Goal: Task Accomplishment & Management: Complete application form

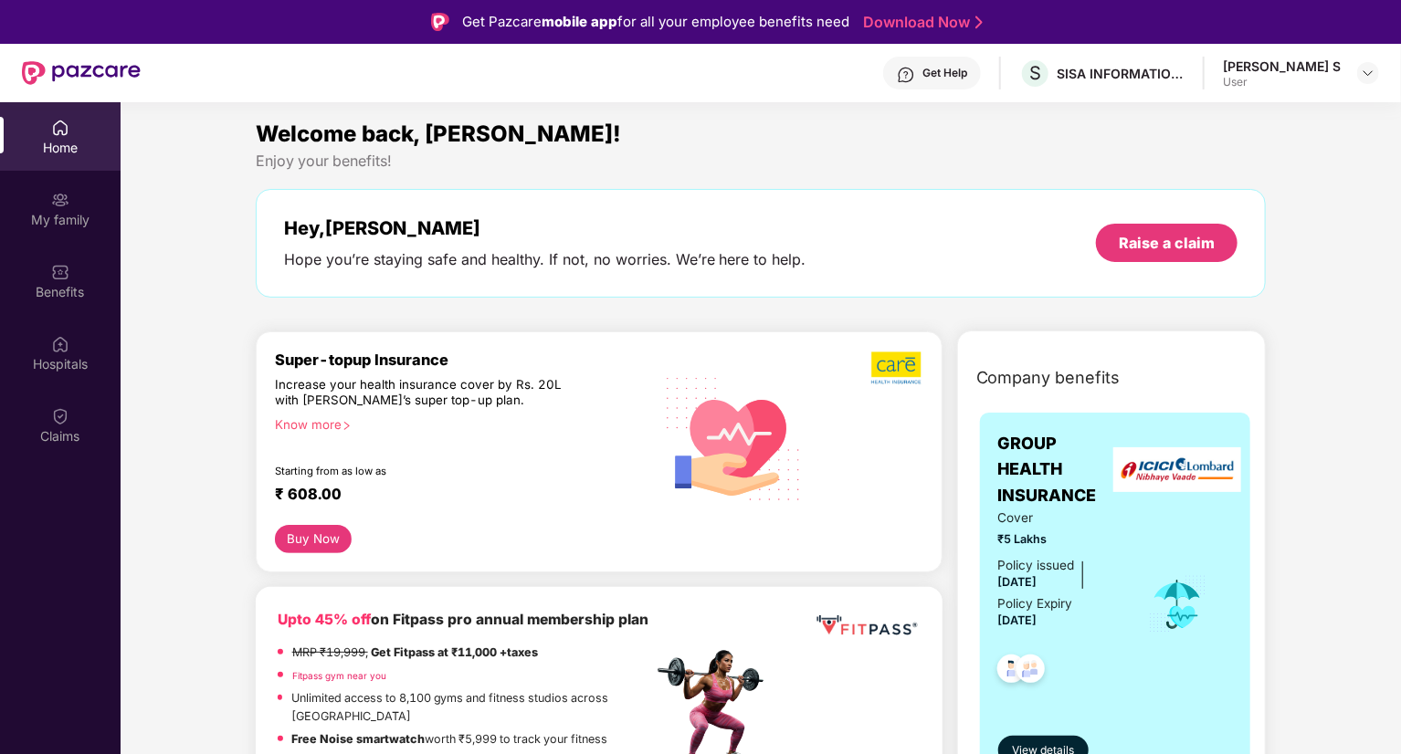
click at [47, 162] on div "Home" at bounding box center [60, 136] width 121 height 69
click at [80, 222] on div "My family" at bounding box center [60, 220] width 121 height 18
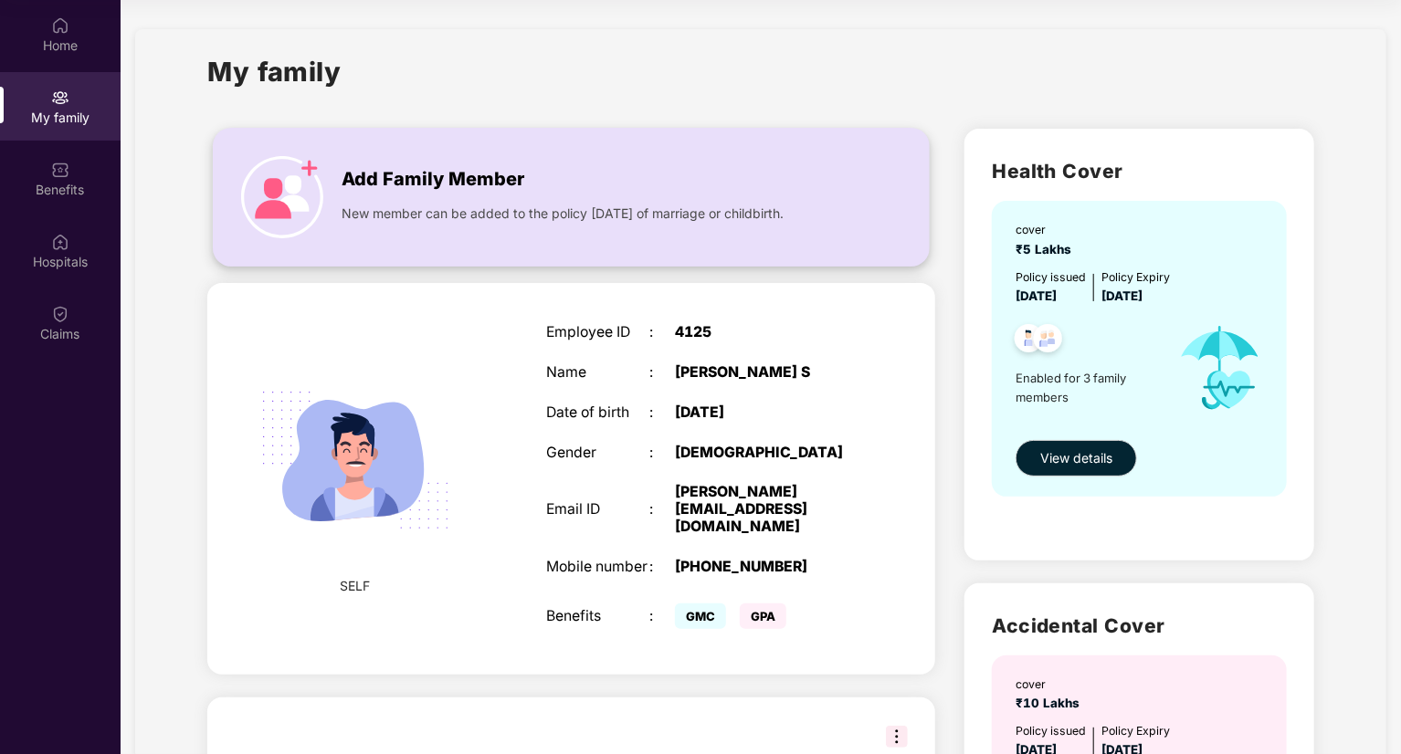
click at [525, 178] on div "Add Family Member" at bounding box center [589, 174] width 495 height 37
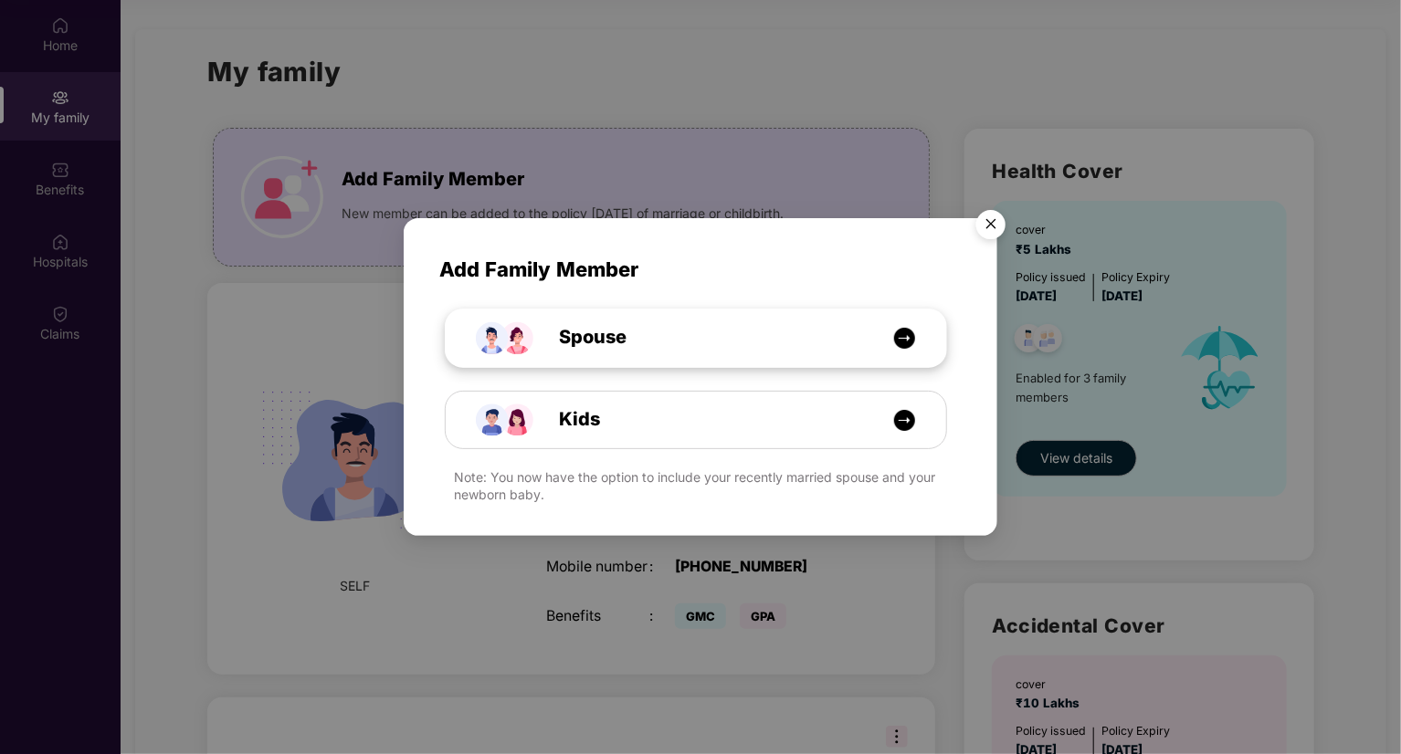
click at [819, 326] on div "Spouse" at bounding box center [705, 337] width 375 height 28
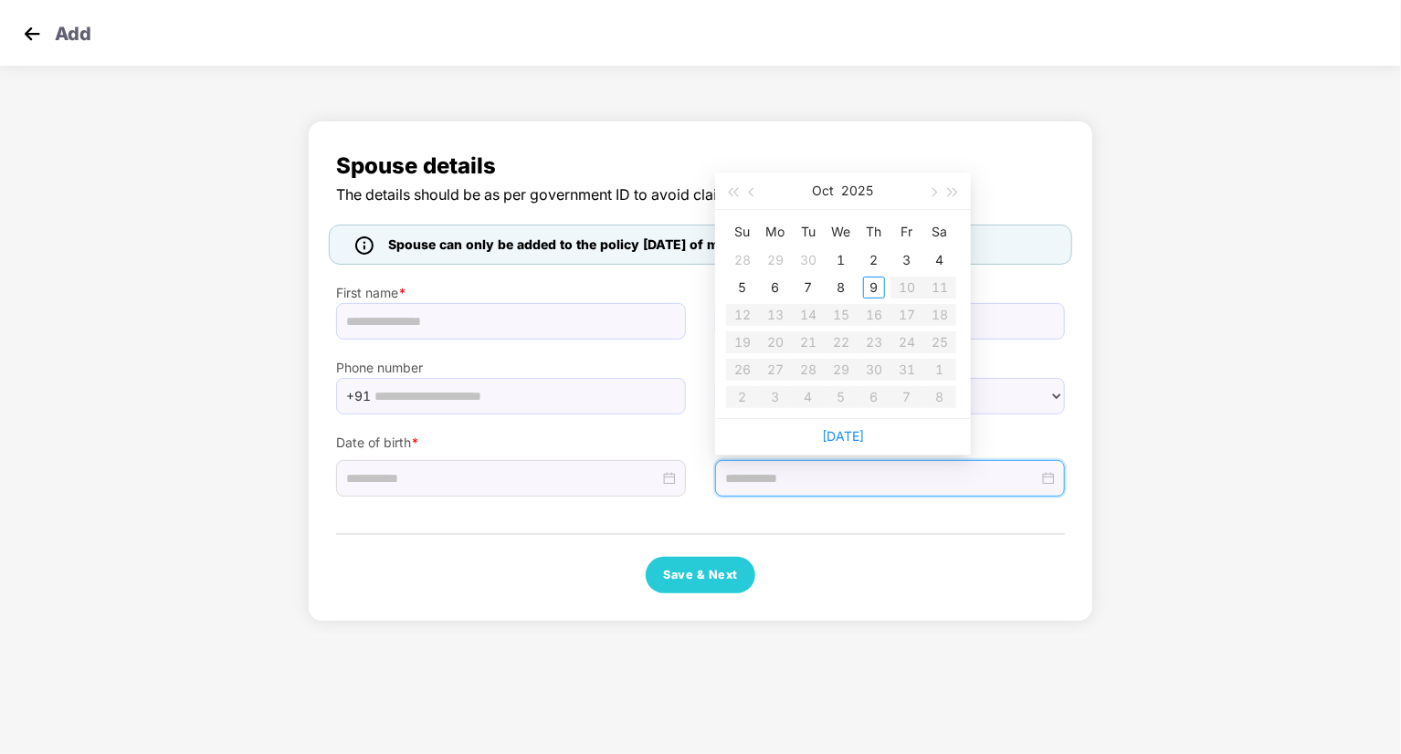
click at [847, 483] on input at bounding box center [881, 479] width 313 height 20
type input "**********"
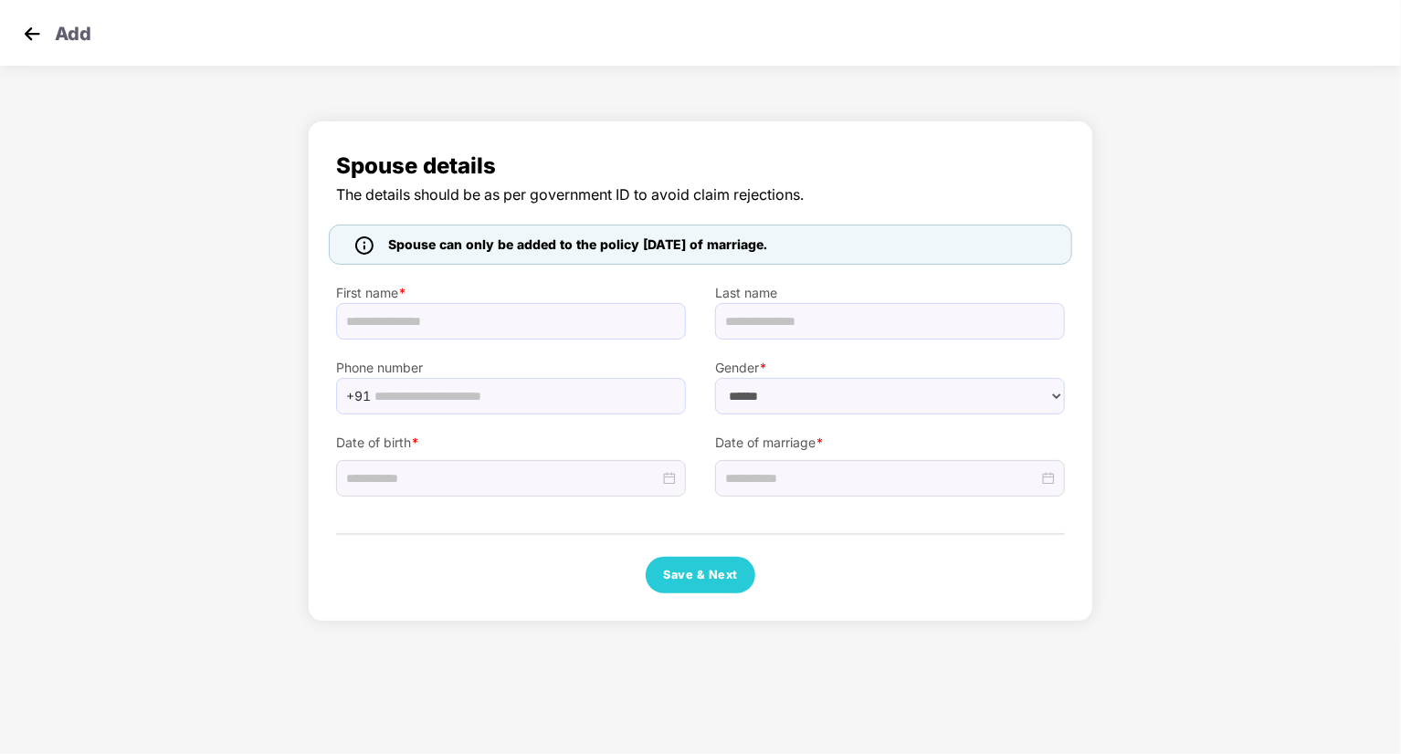
click at [1151, 206] on div "Spouse details The details should be as per government ID to avoid claim reject…" at bounding box center [700, 375] width 1401 height 529
click at [78, 27] on p "Add" at bounding box center [73, 31] width 37 height 22
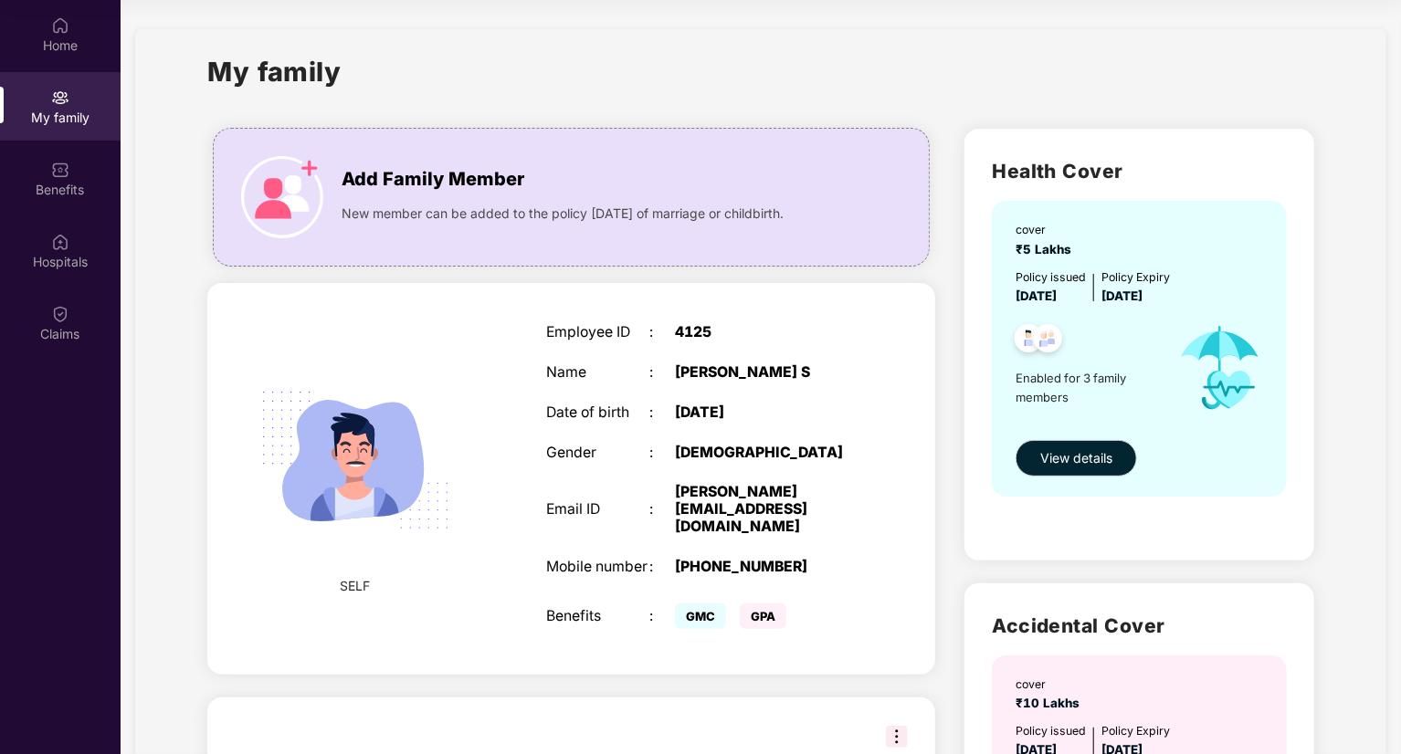
click at [62, 51] on div "Home" at bounding box center [60, 46] width 121 height 18
